Goal: Check status: Check status

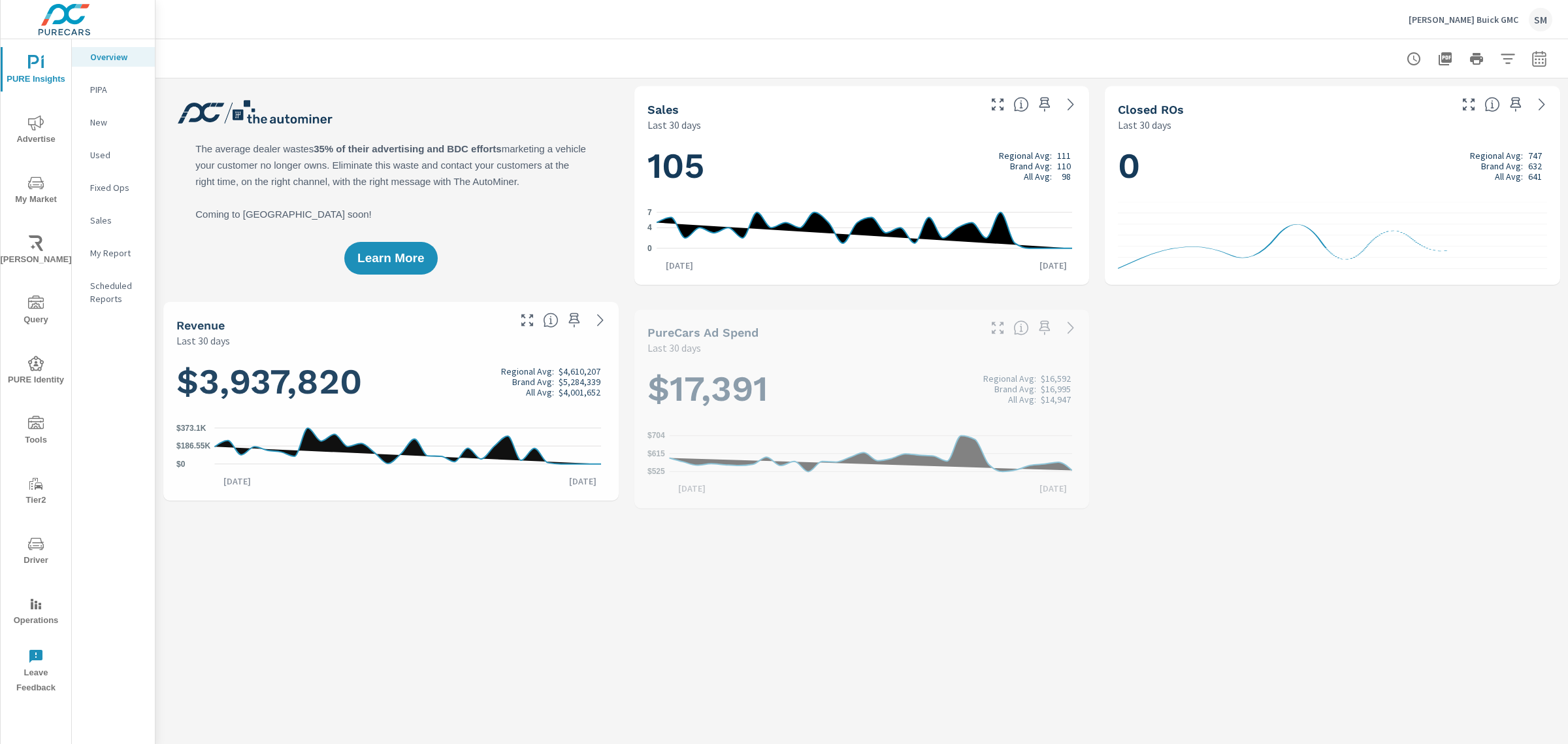
click at [36, 549] on icon "nav menu" at bounding box center [36, 543] width 16 height 16
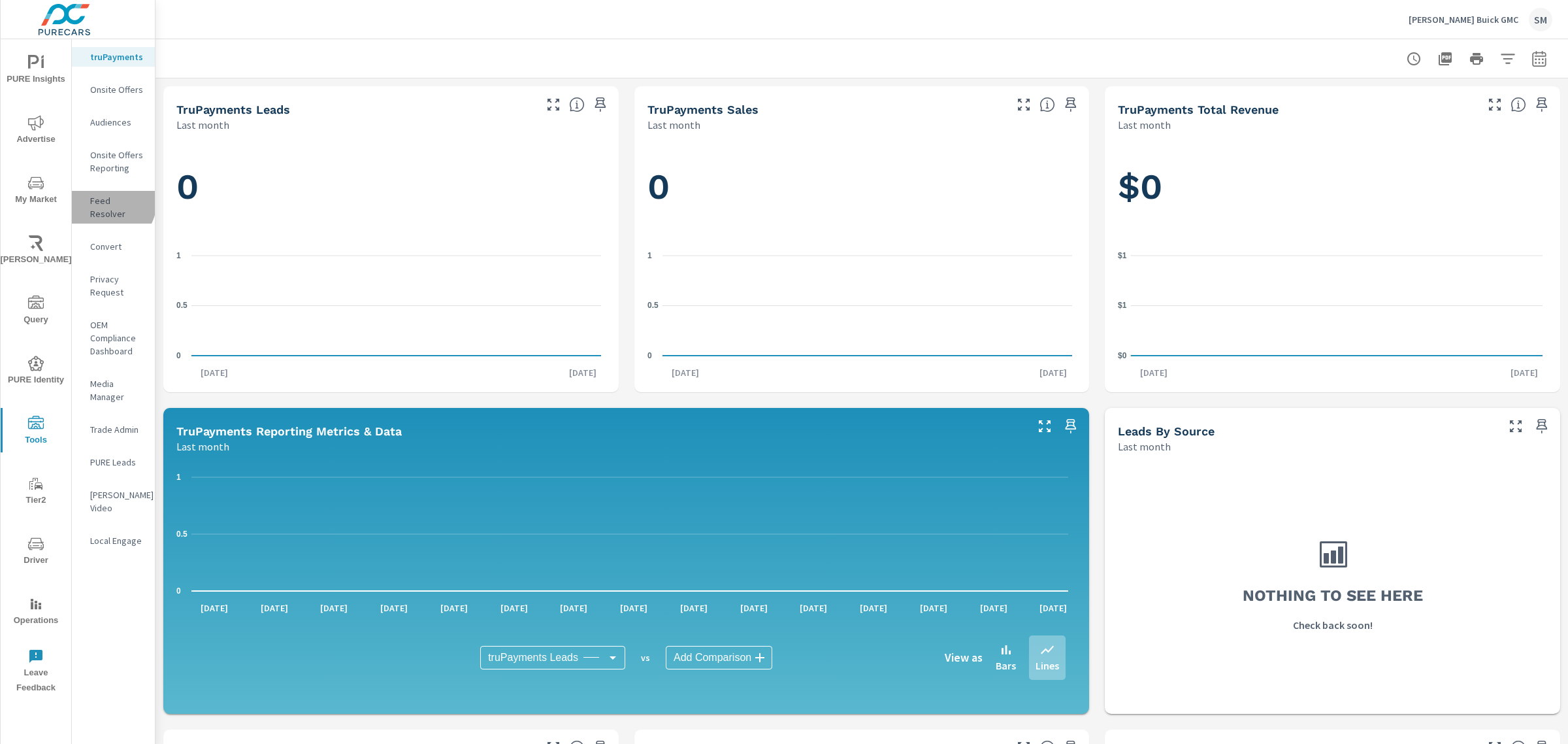
click at [105, 201] on p "Feed Resolver" at bounding box center [117, 207] width 54 height 26
